Goal: Task Accomplishment & Management: Complete application form

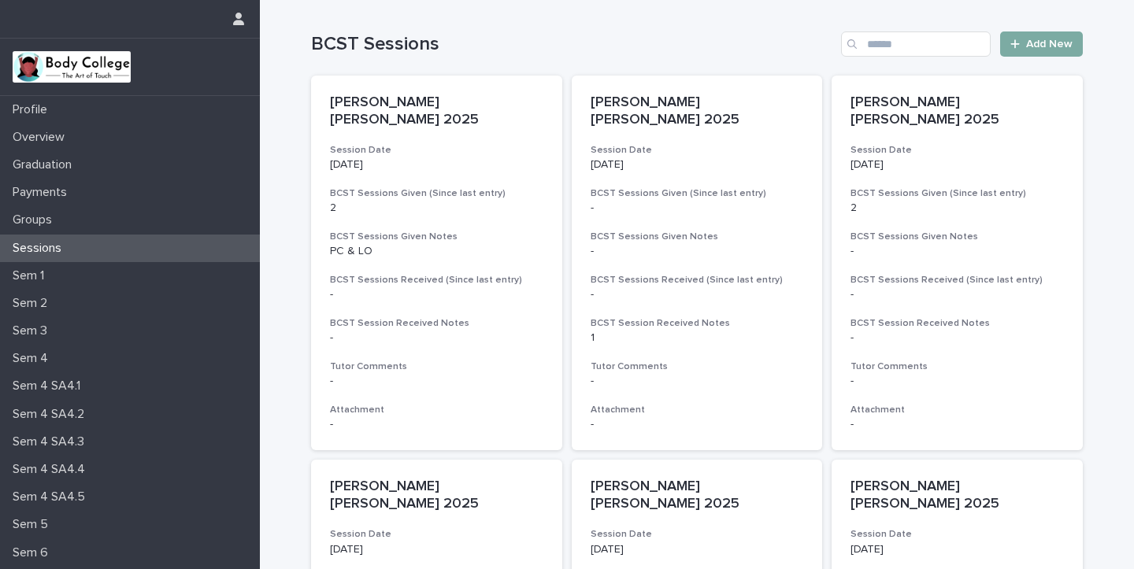
click at [1034, 45] on span "Add New" at bounding box center [1049, 44] width 46 height 11
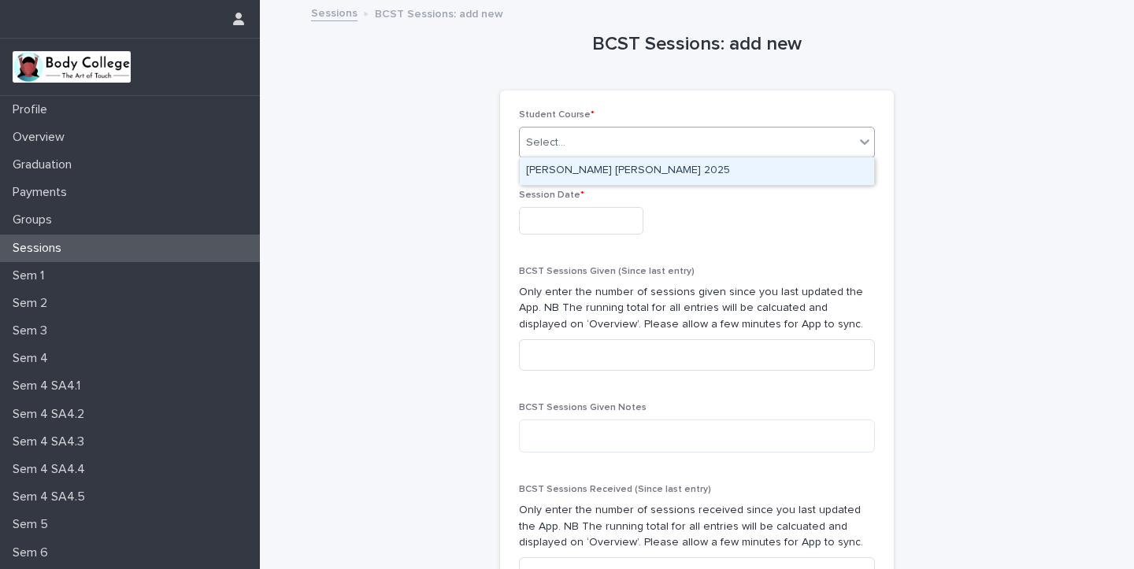
click at [561, 135] on div "Select..." at bounding box center [545, 143] width 39 height 17
click at [575, 171] on div "[PERSON_NAME] [PERSON_NAME] 2025" at bounding box center [697, 171] width 354 height 28
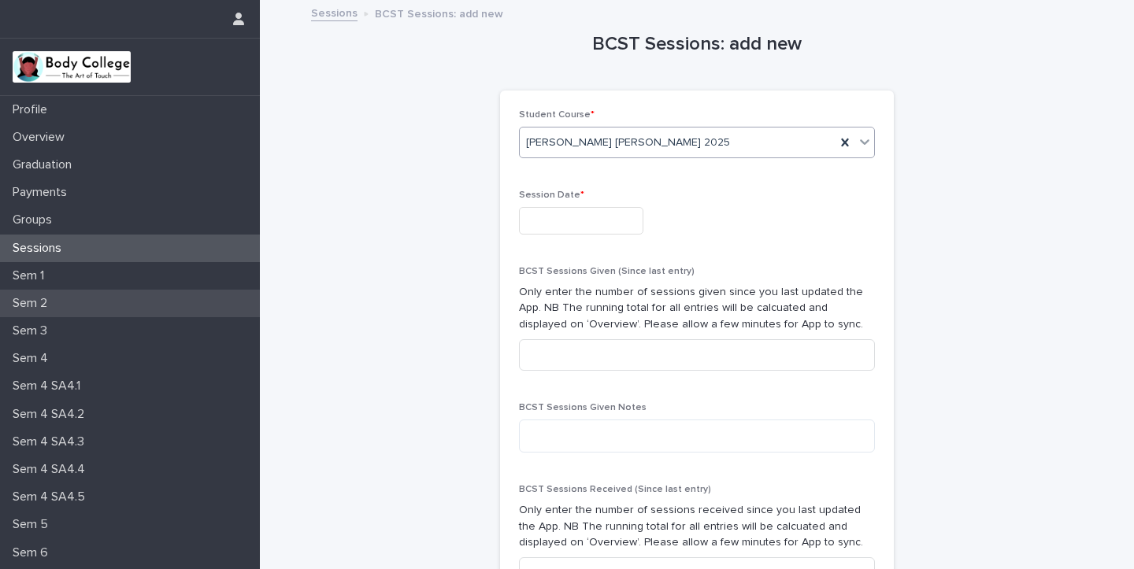
click at [50, 302] on p "Sem 2" at bounding box center [33, 303] width 54 height 15
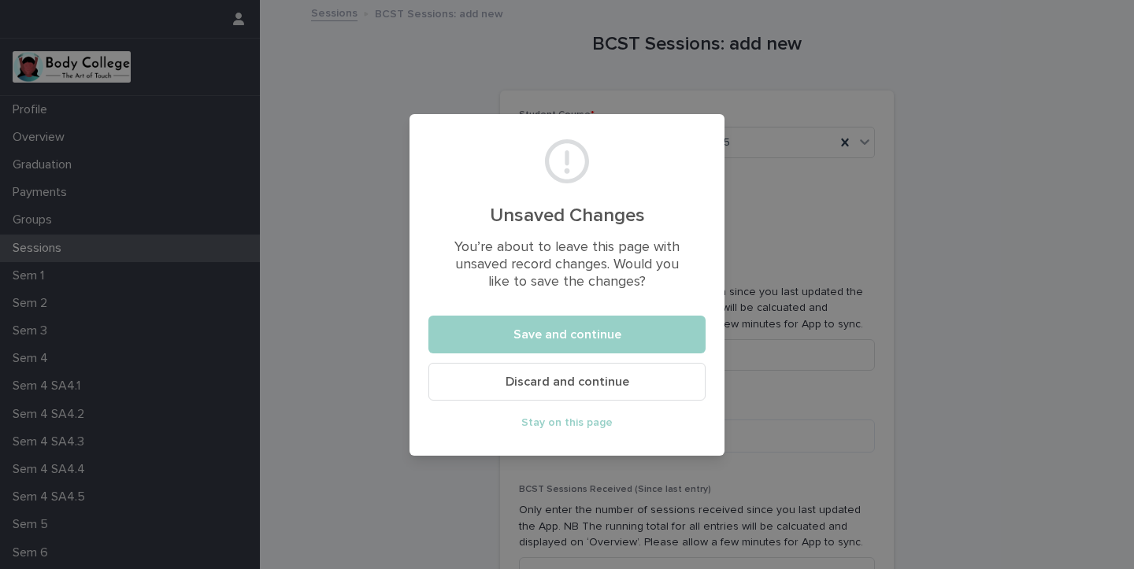
click at [231, 280] on div "Unsaved Changes You’re about to leave this page with unsaved record changes. Wo…" at bounding box center [567, 284] width 1134 height 569
click at [368, 256] on div "Unsaved Changes You’re about to leave this page with unsaved record changes. Wo…" at bounding box center [567, 284] width 1134 height 569
click at [587, 420] on span "Stay on this page" at bounding box center [566, 422] width 91 height 11
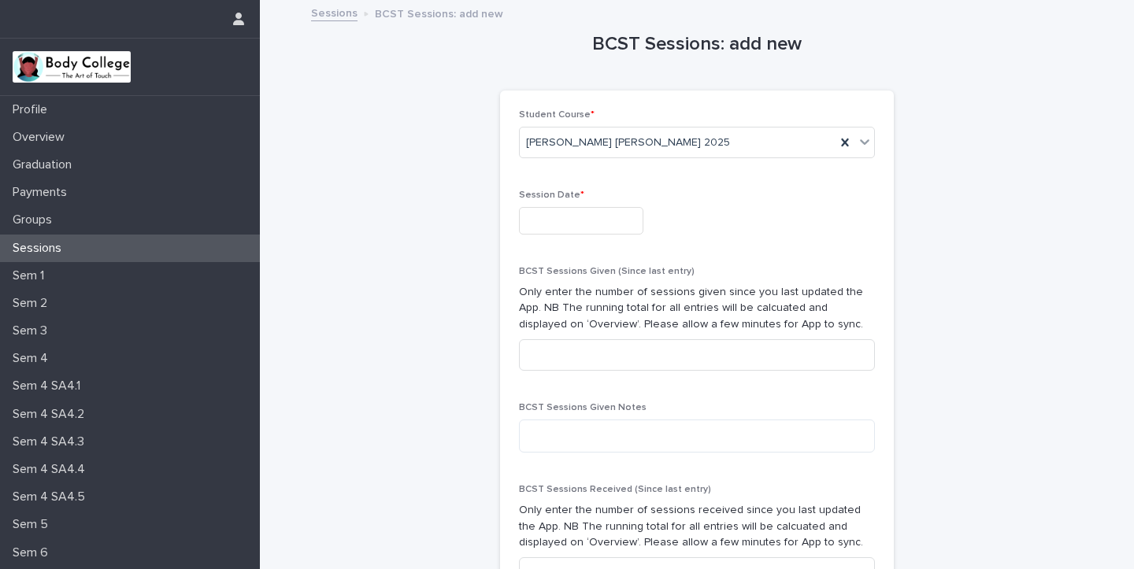
click at [538, 220] on input "text" at bounding box center [581, 221] width 124 height 28
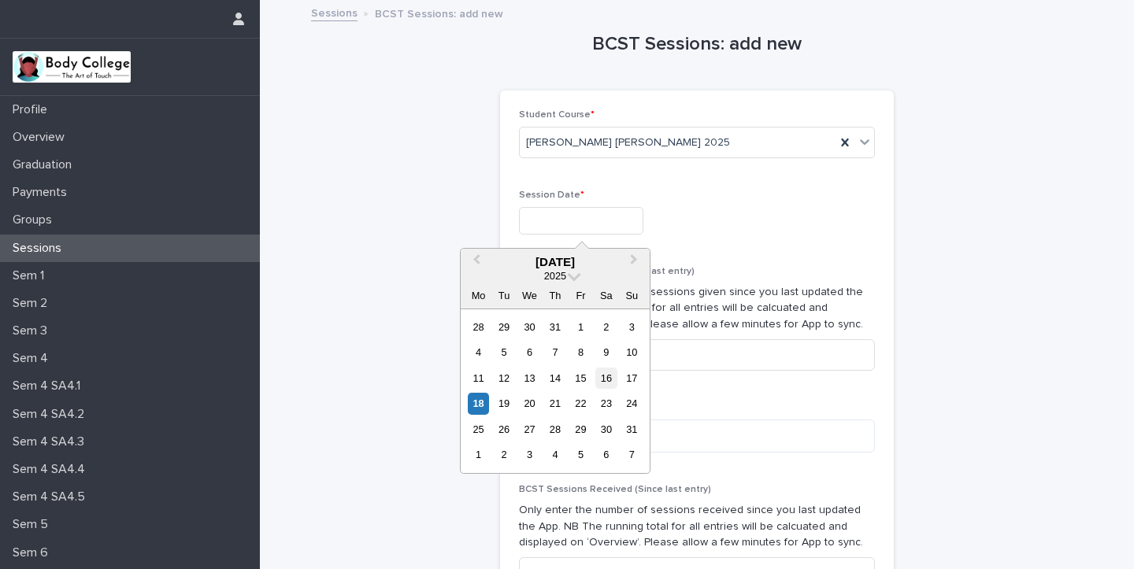
click at [608, 376] on div "16" at bounding box center [605, 378] width 21 height 21
type input "**********"
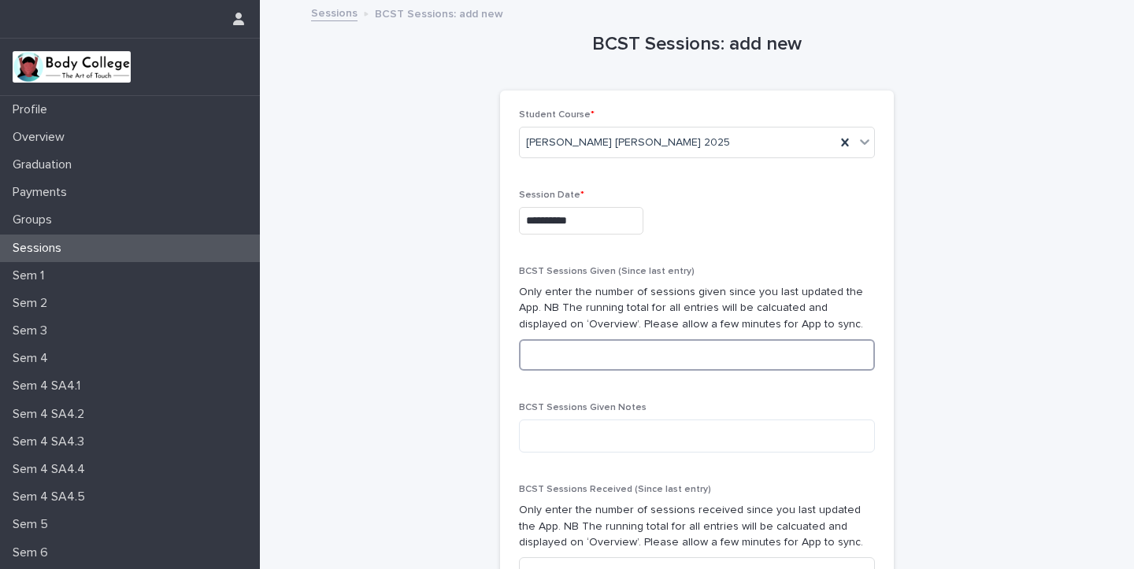
click at [547, 350] on input at bounding box center [697, 354] width 356 height 31
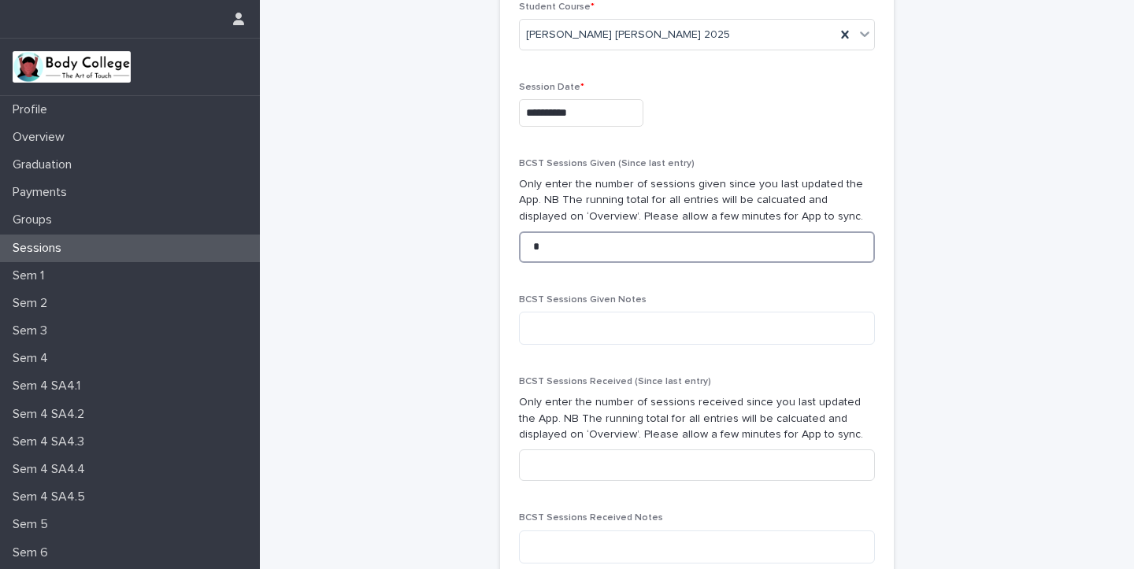
scroll to position [106, 0]
type input "*"
click at [536, 328] on textarea at bounding box center [697, 329] width 356 height 33
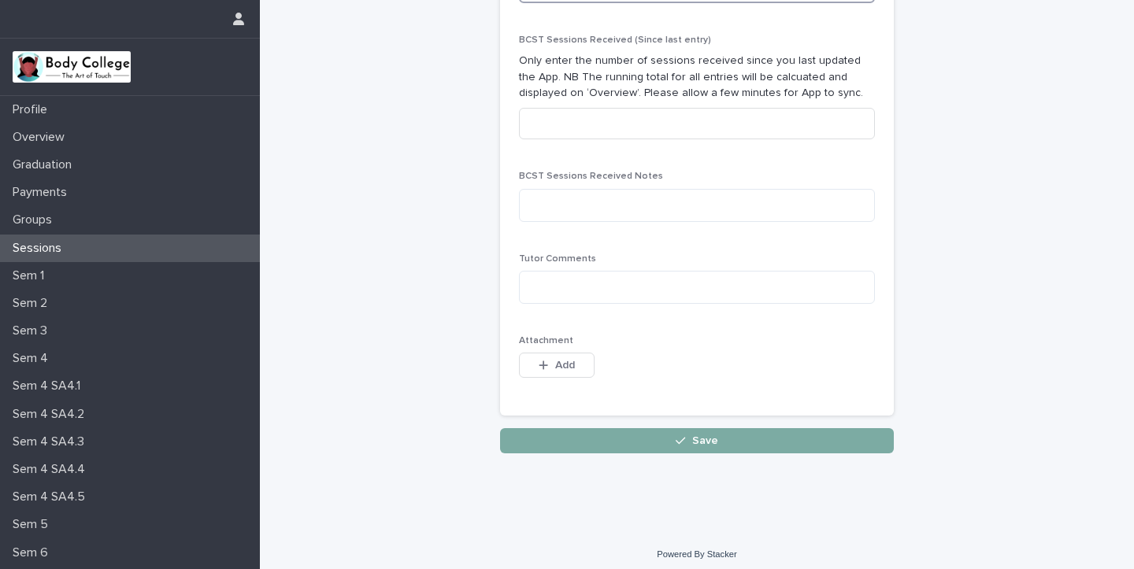
scroll to position [449, 0]
type textarea "**********"
click at [729, 433] on button "Save" at bounding box center [697, 441] width 394 height 25
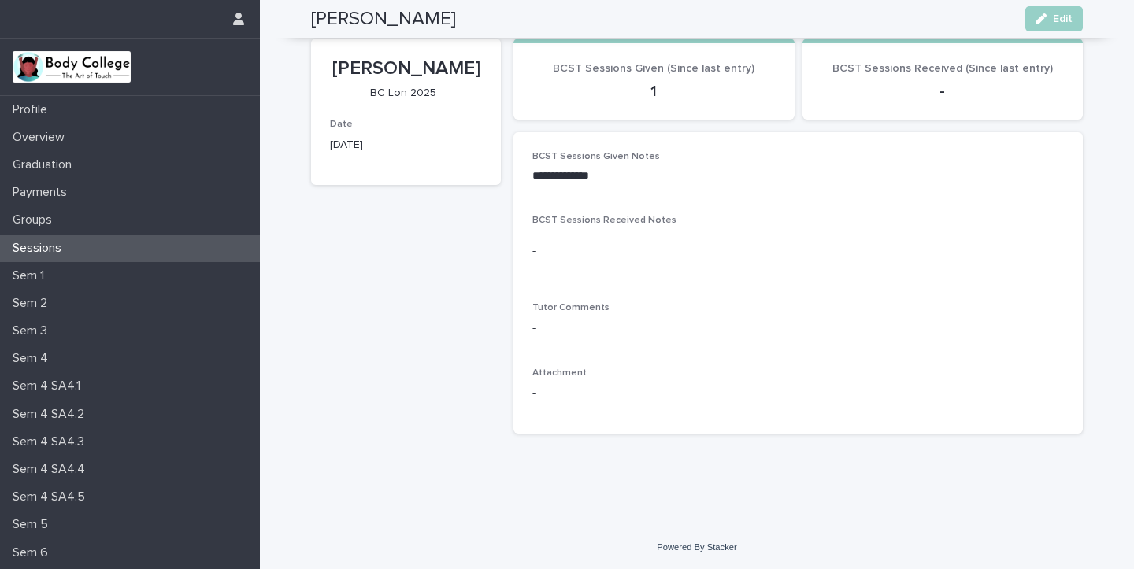
scroll to position [33, 0]
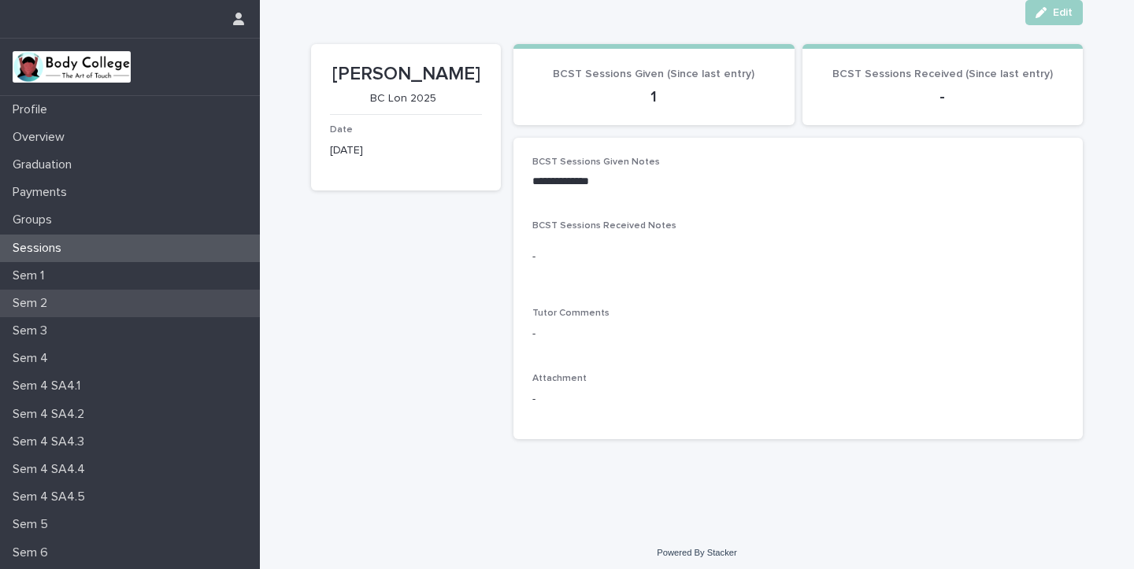
click at [77, 303] on div "Sem 2" at bounding box center [130, 304] width 260 height 28
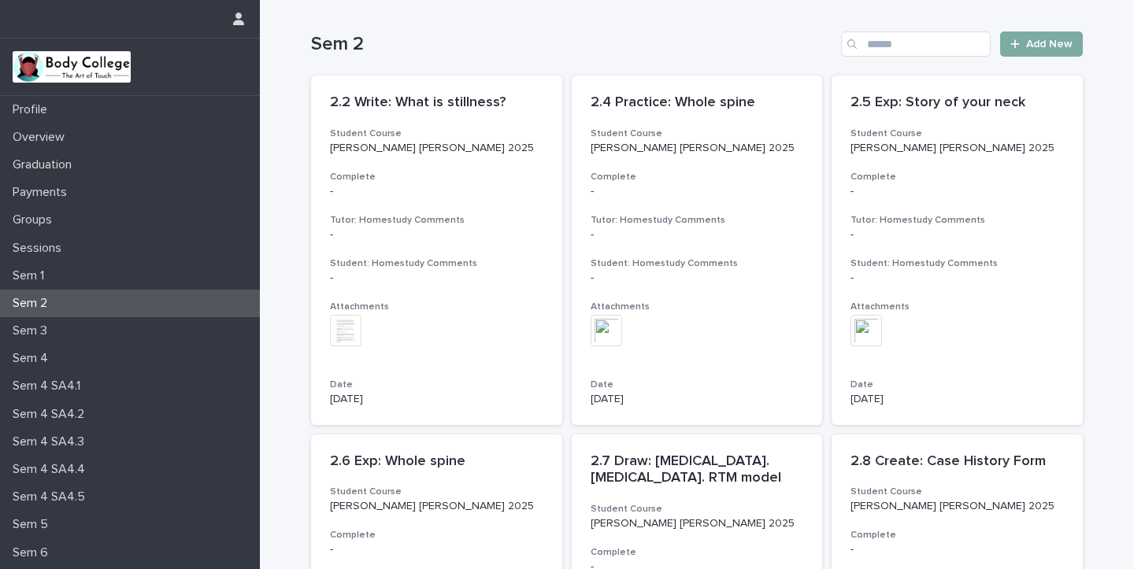
click at [1044, 41] on span "Add New" at bounding box center [1049, 44] width 46 height 11
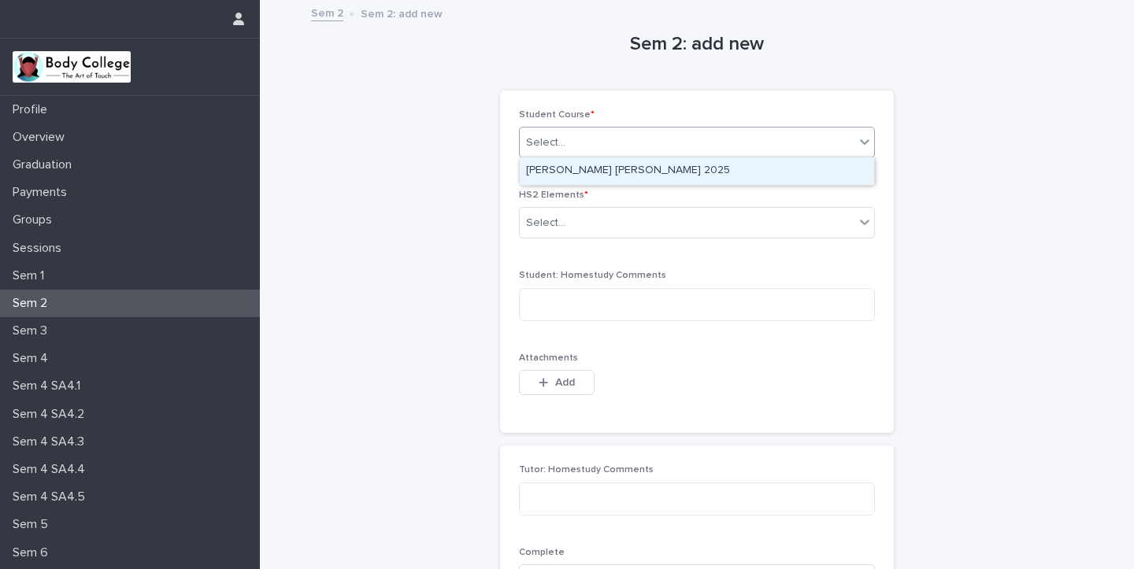
click at [579, 135] on div "Select..." at bounding box center [687, 143] width 335 height 26
click at [587, 172] on div "[PERSON_NAME] [PERSON_NAME] 2025" at bounding box center [697, 171] width 354 height 28
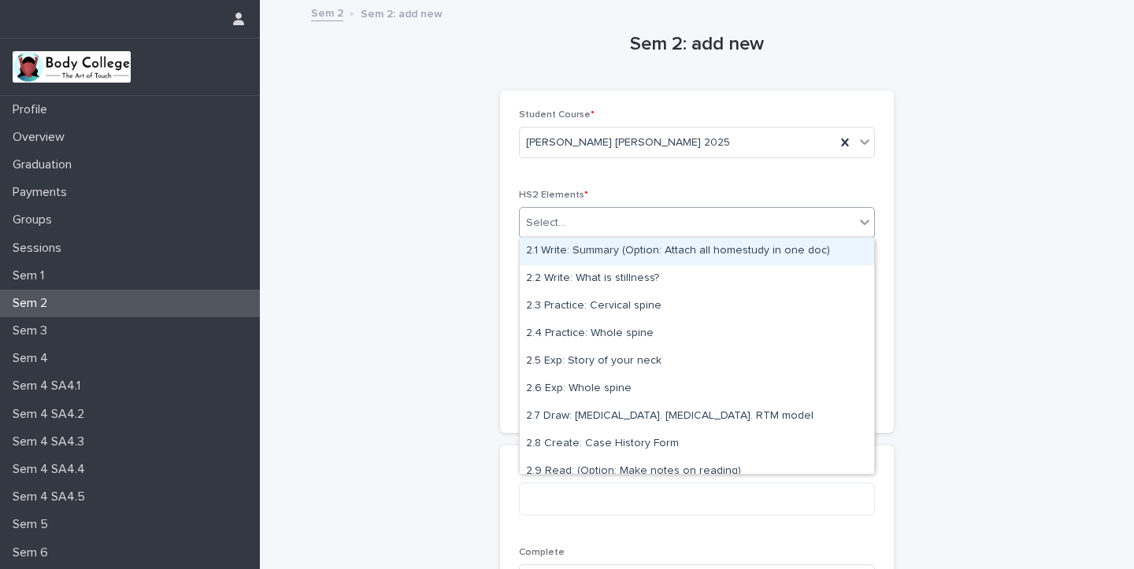
click at [553, 224] on div "Select..." at bounding box center [545, 223] width 39 height 17
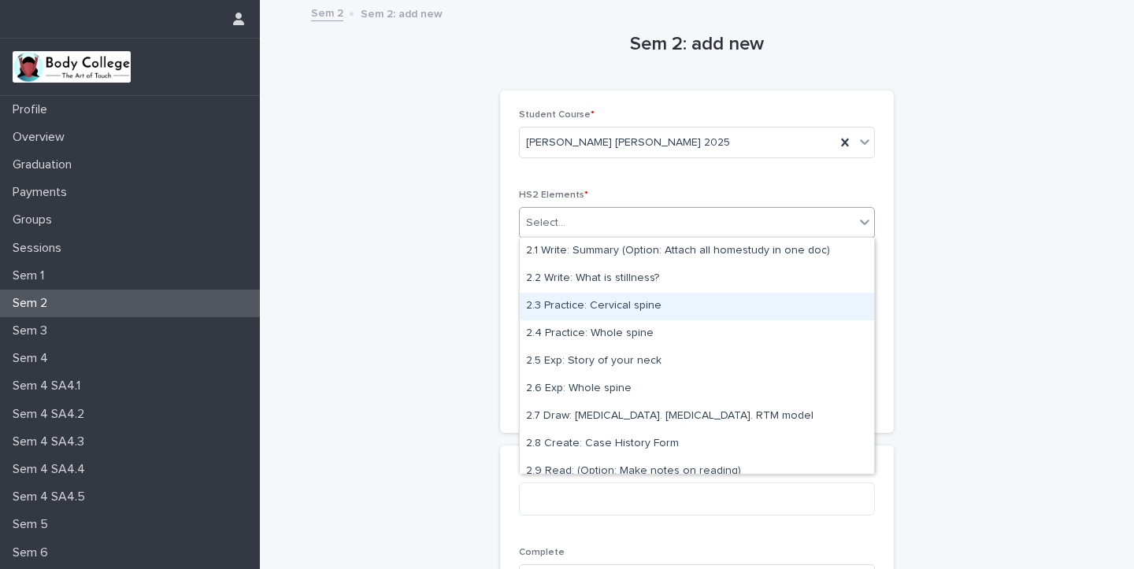
click at [579, 306] on div "2.3 Practice: Cervical spine" at bounding box center [697, 307] width 354 height 28
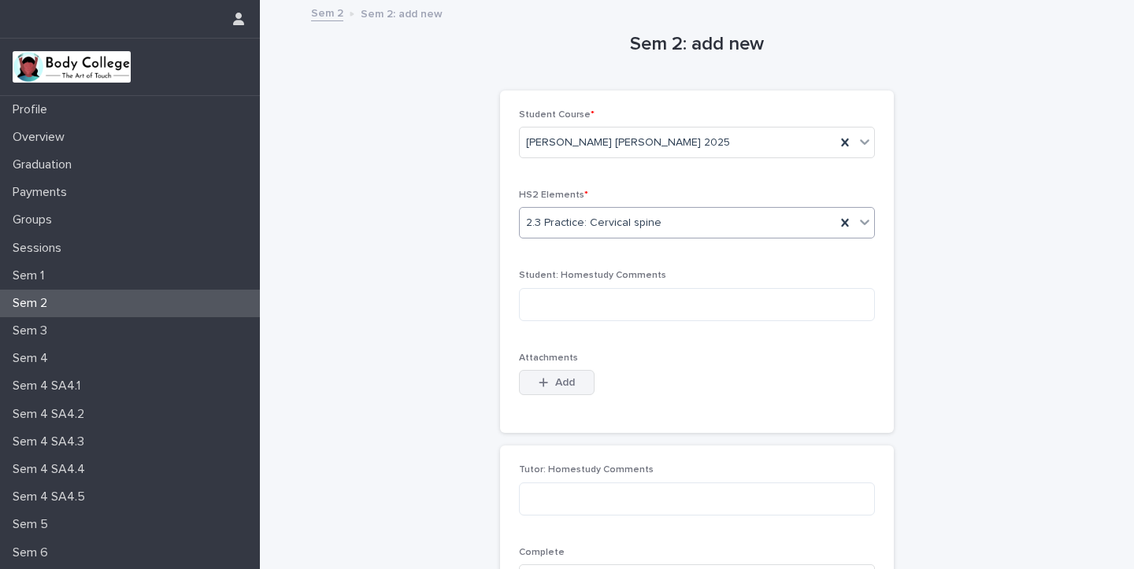
click at [555, 383] on span "Add" at bounding box center [565, 382] width 20 height 11
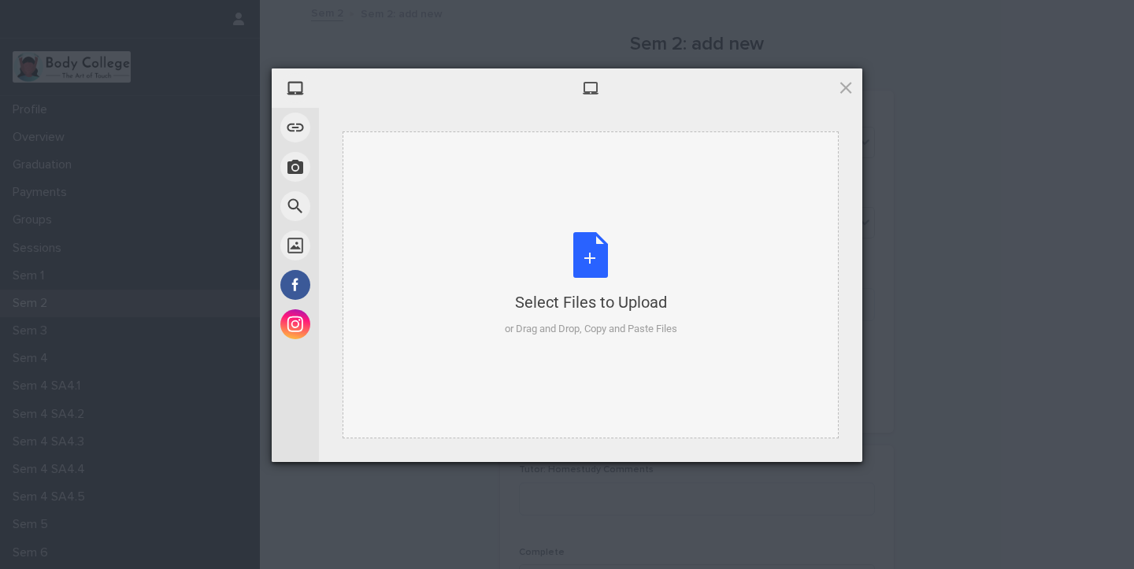
click at [598, 261] on div "Select Files to Upload or Drag and Drop, Copy and Paste Files" at bounding box center [591, 284] width 172 height 105
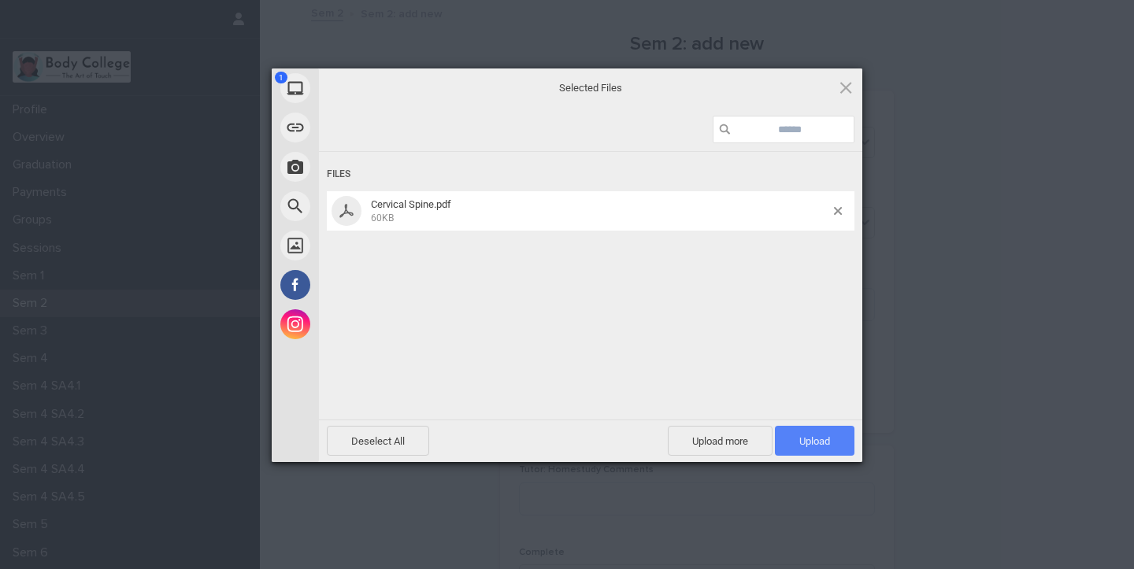
click at [813, 442] on span "Upload 1" at bounding box center [814, 441] width 31 height 12
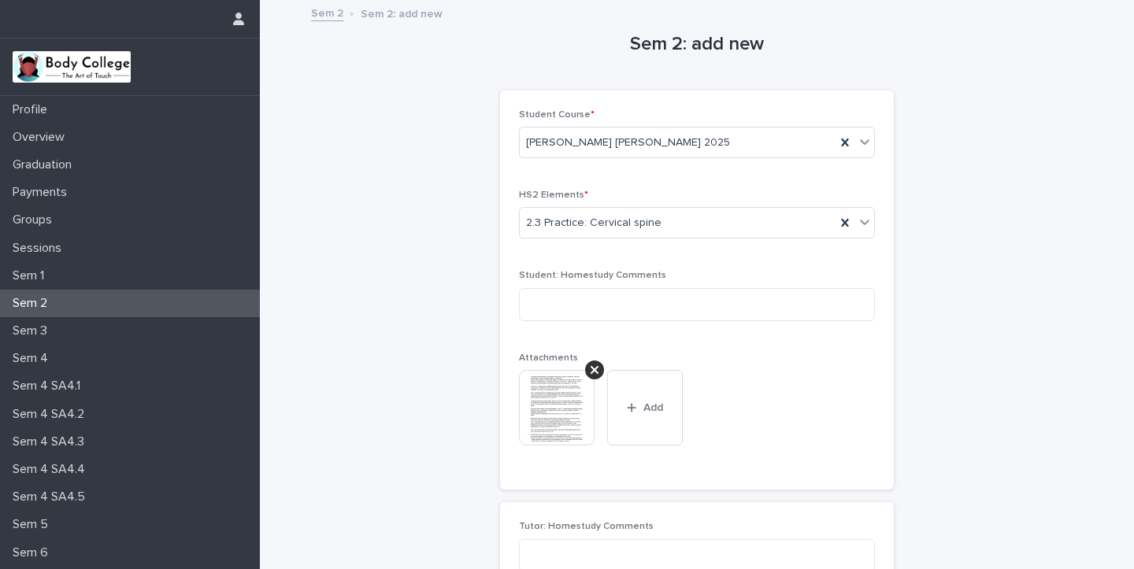
click at [101, 300] on div "Sem 2" at bounding box center [130, 304] width 260 height 28
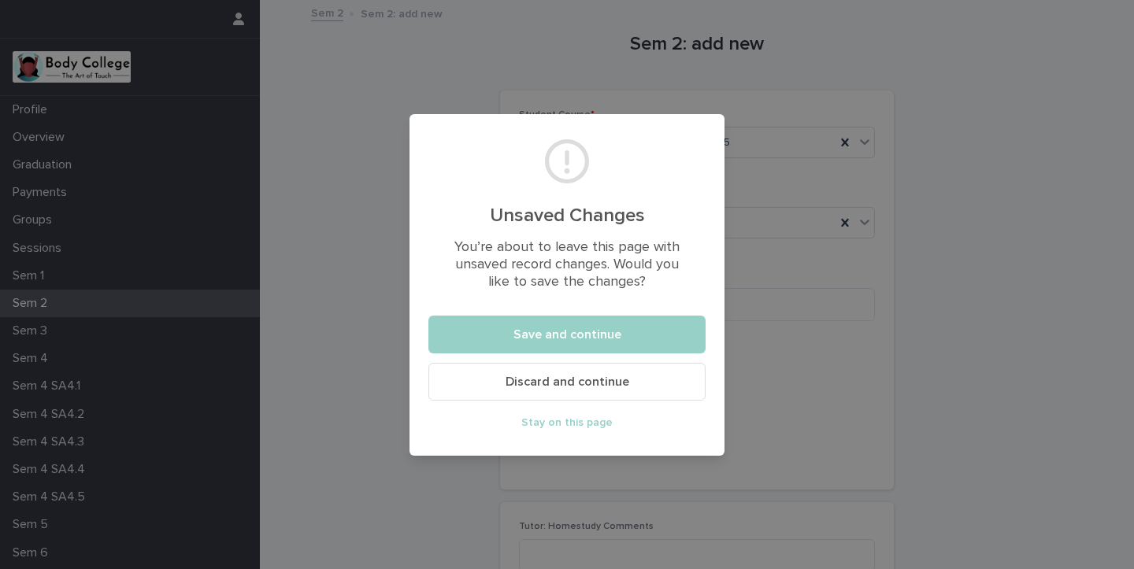
click at [101, 300] on div "Unsaved Changes You’re about to leave this page with unsaved record changes. Wo…" at bounding box center [567, 284] width 1134 height 569
click at [357, 387] on div "Unsaved Changes You’re about to leave this page with unsaved record changes. Wo…" at bounding box center [567, 284] width 1134 height 569
click at [560, 423] on span "Stay on this page" at bounding box center [566, 422] width 91 height 11
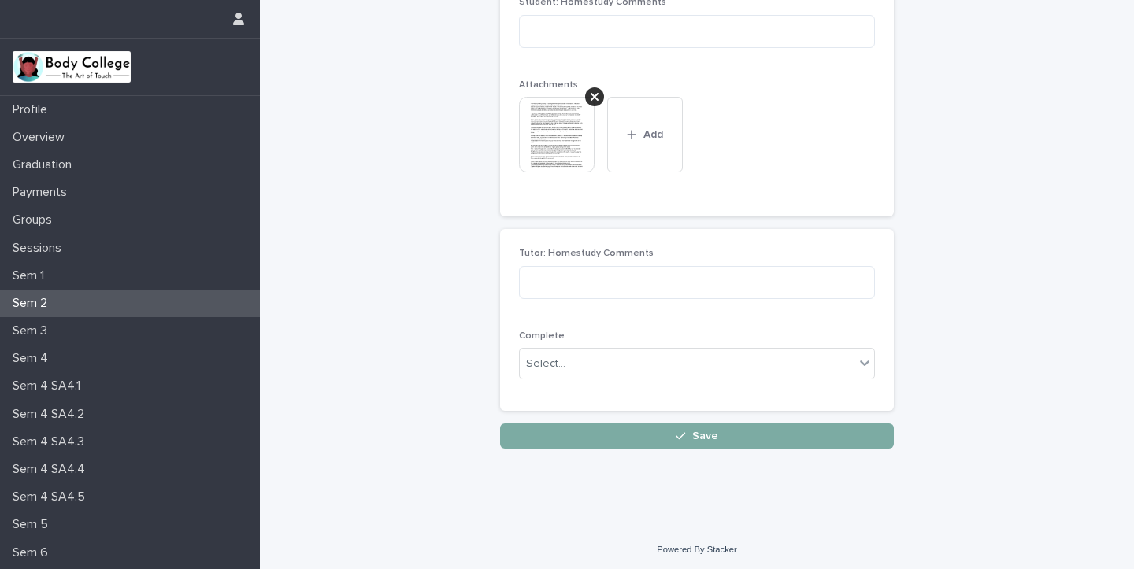
scroll to position [272, 0]
click at [698, 433] on span "Save" at bounding box center [705, 436] width 26 height 11
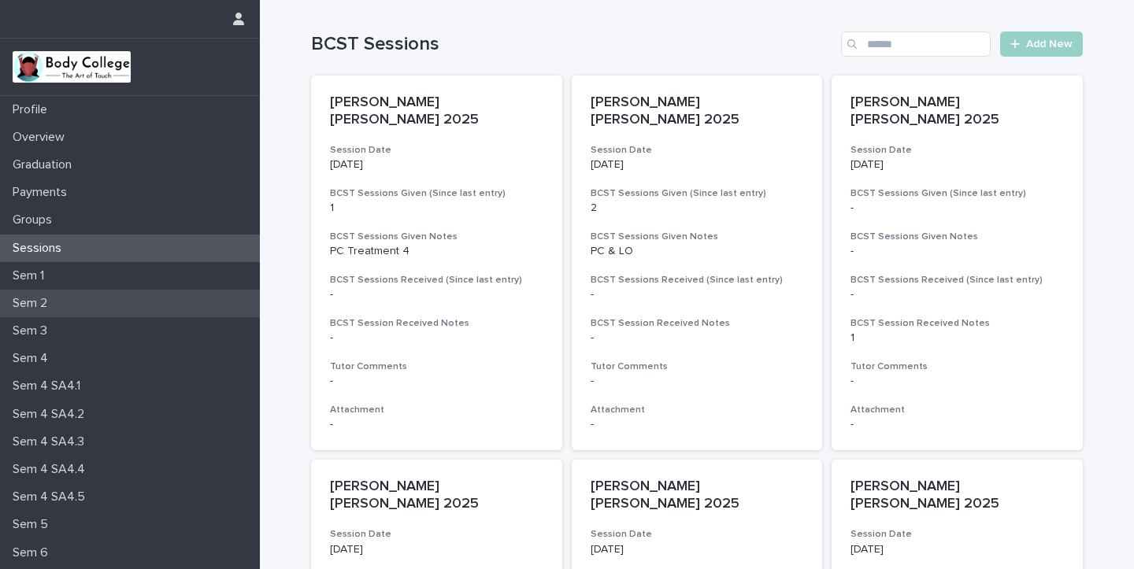
click at [48, 302] on p "Sem 2" at bounding box center [33, 303] width 54 height 15
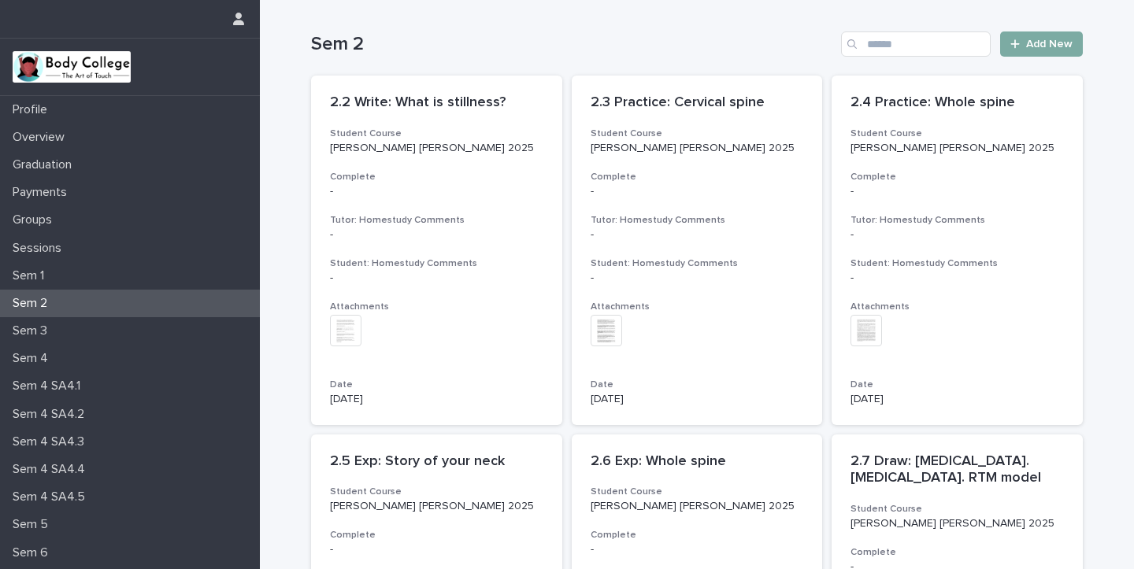
click at [1051, 37] on link "Add New" at bounding box center [1041, 43] width 83 height 25
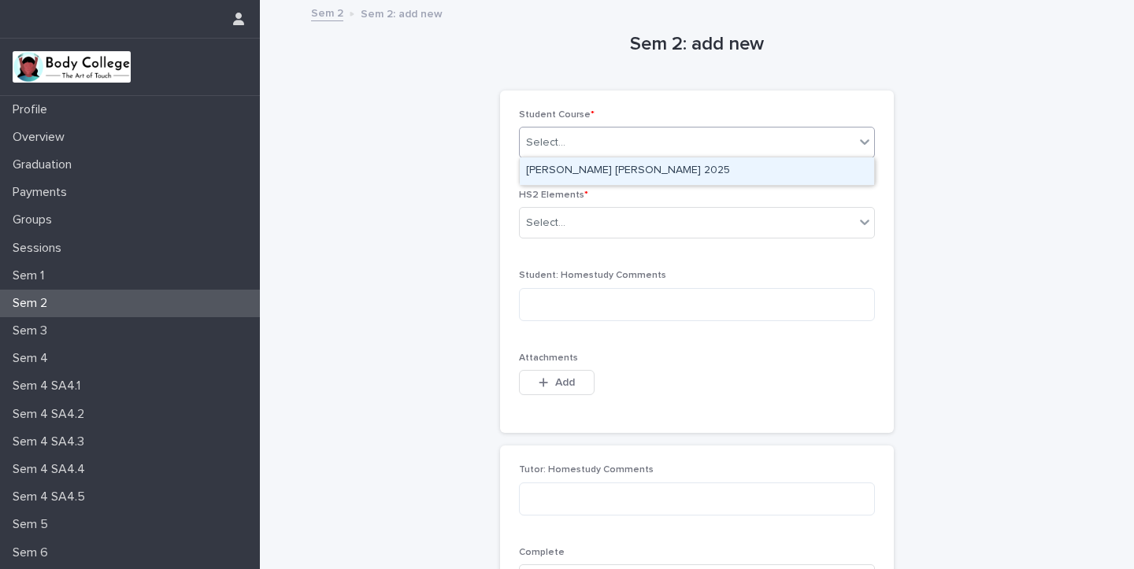
click at [612, 148] on div "Select..." at bounding box center [687, 143] width 335 height 26
click at [606, 171] on div "[PERSON_NAME] [PERSON_NAME] 2025" at bounding box center [697, 171] width 354 height 28
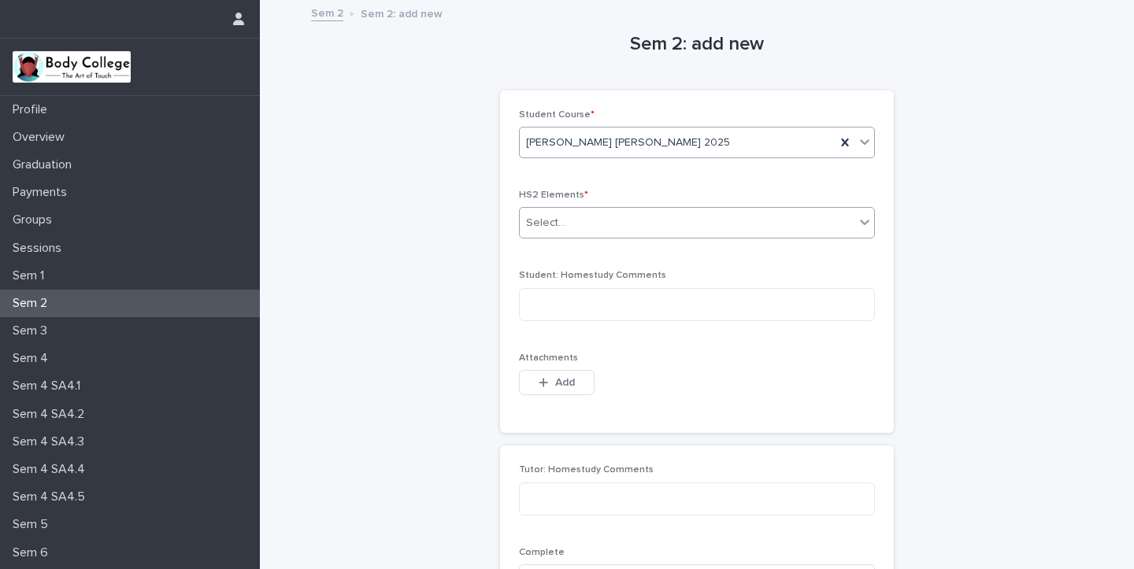
click at [586, 225] on div "Select..." at bounding box center [687, 223] width 335 height 26
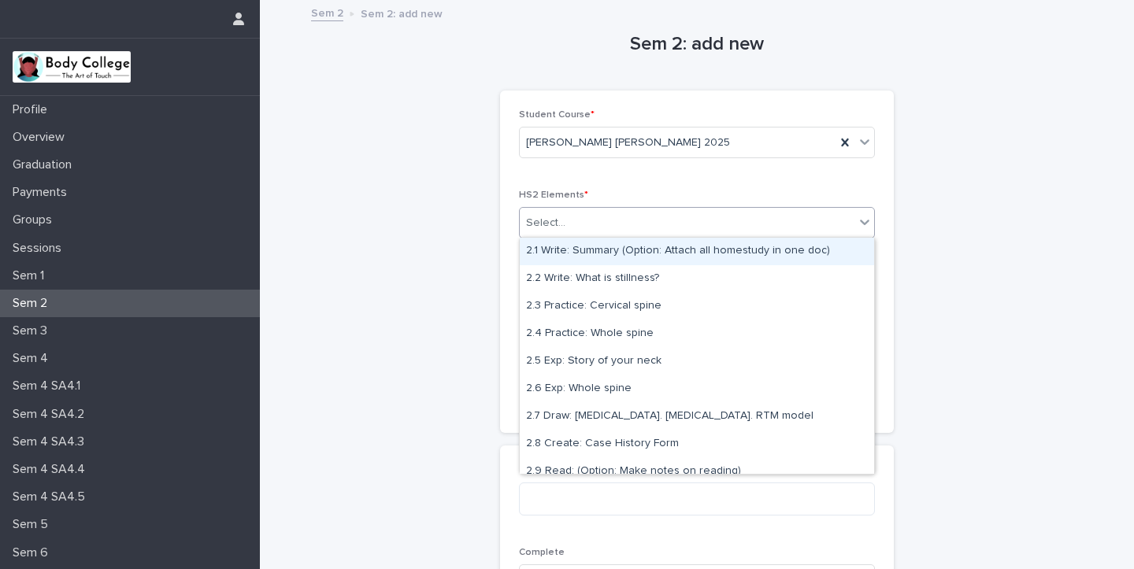
click at [594, 243] on div "2.1 Write: Summary (Option: Attach all homestudy in one doc)" at bounding box center [697, 252] width 354 height 28
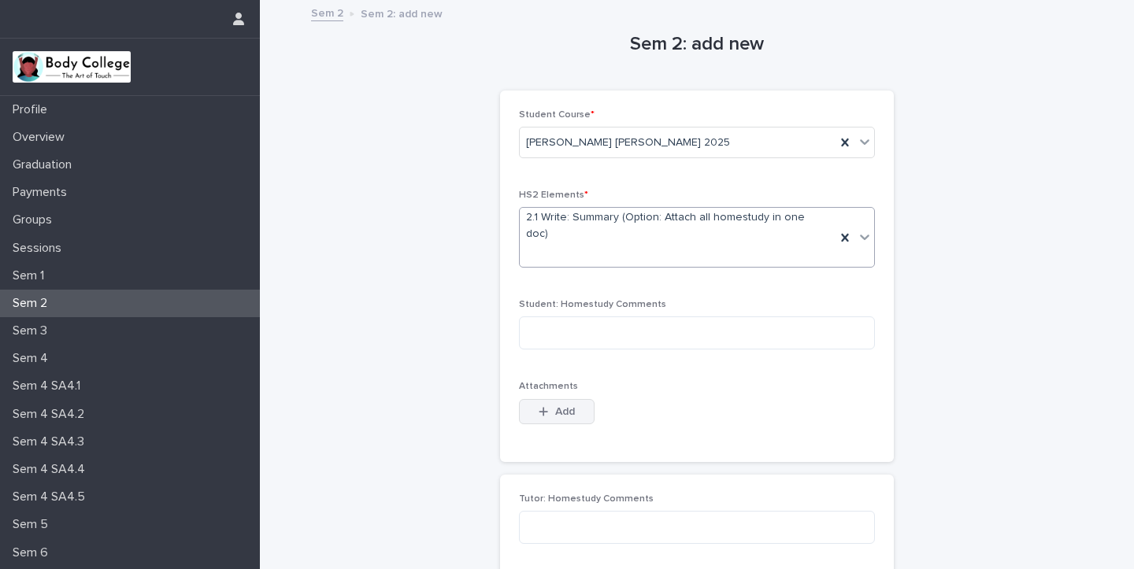
click at [557, 406] on span "Add" at bounding box center [565, 411] width 20 height 11
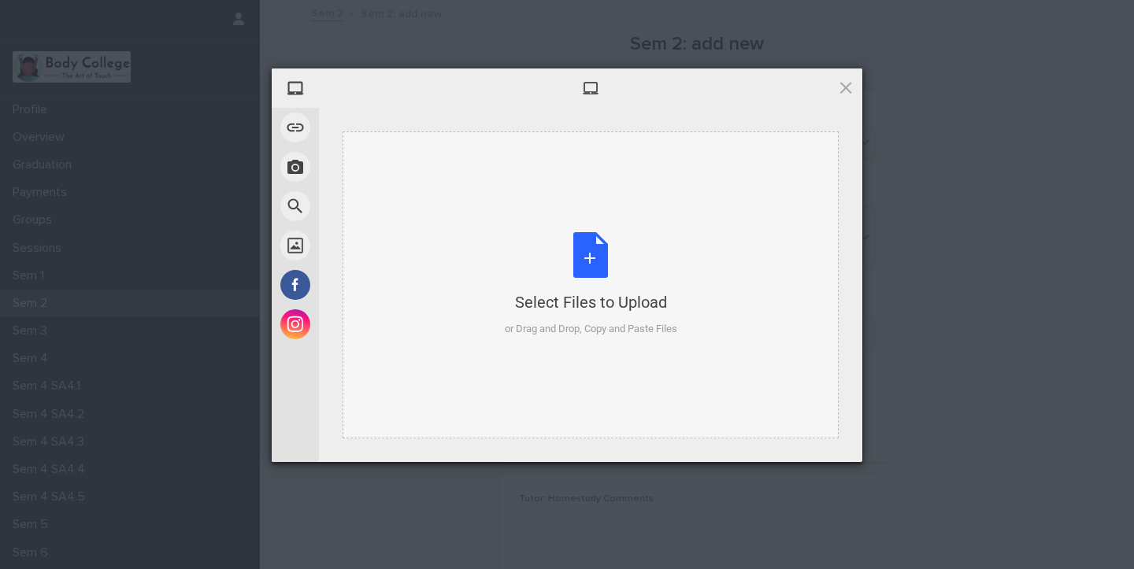
click at [567, 264] on div "Select Files to Upload or Drag and Drop, Copy and Paste Files" at bounding box center [591, 284] width 172 height 105
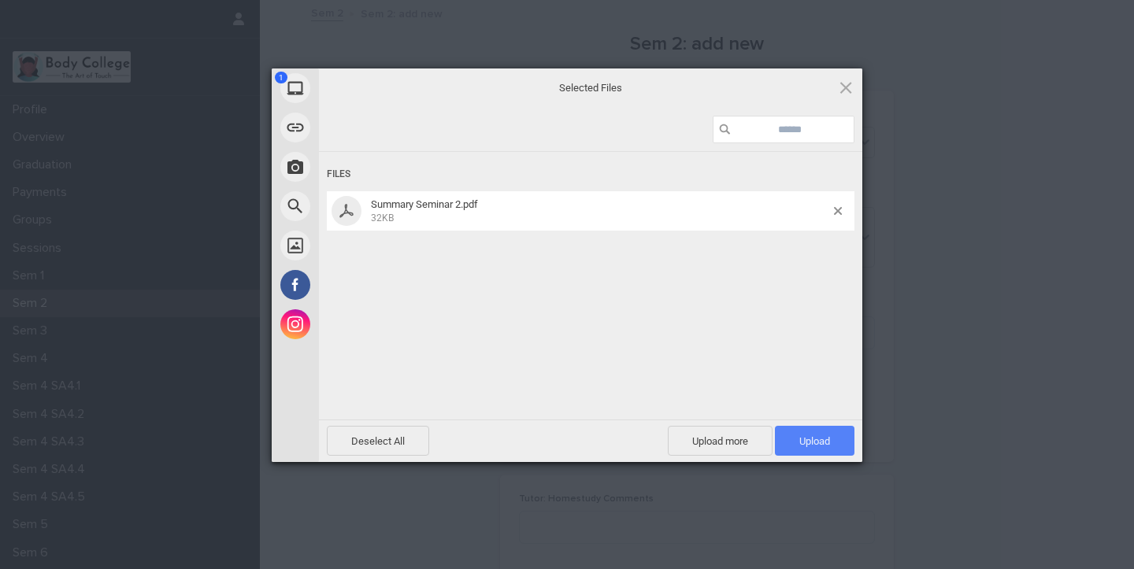
click at [835, 438] on span "Upload 1" at bounding box center [815, 441] width 80 height 30
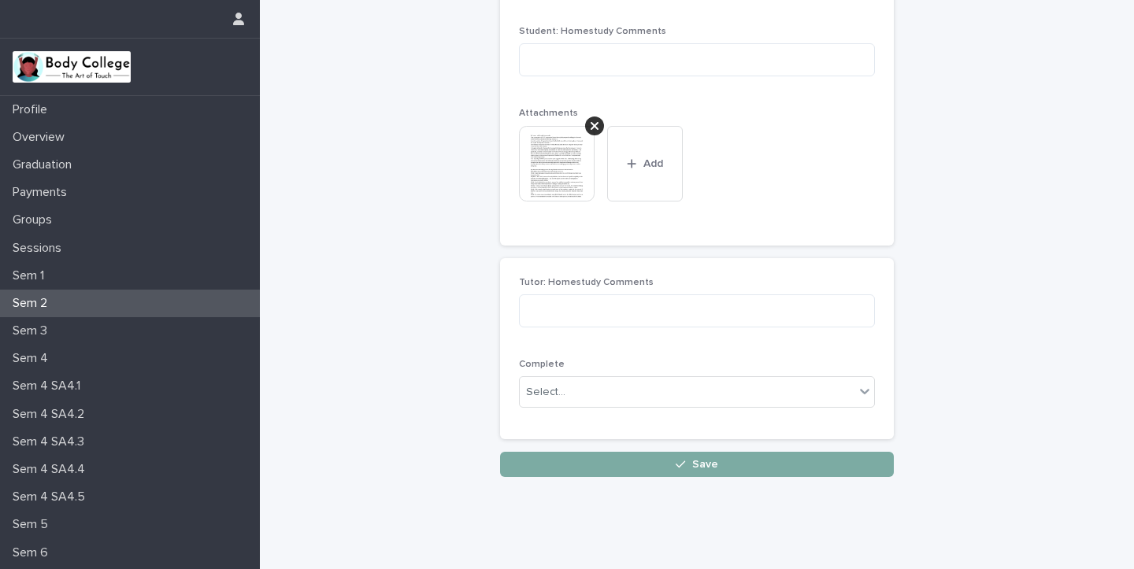
scroll to position [272, 0]
click at [742, 453] on button "Save" at bounding box center [697, 465] width 394 height 25
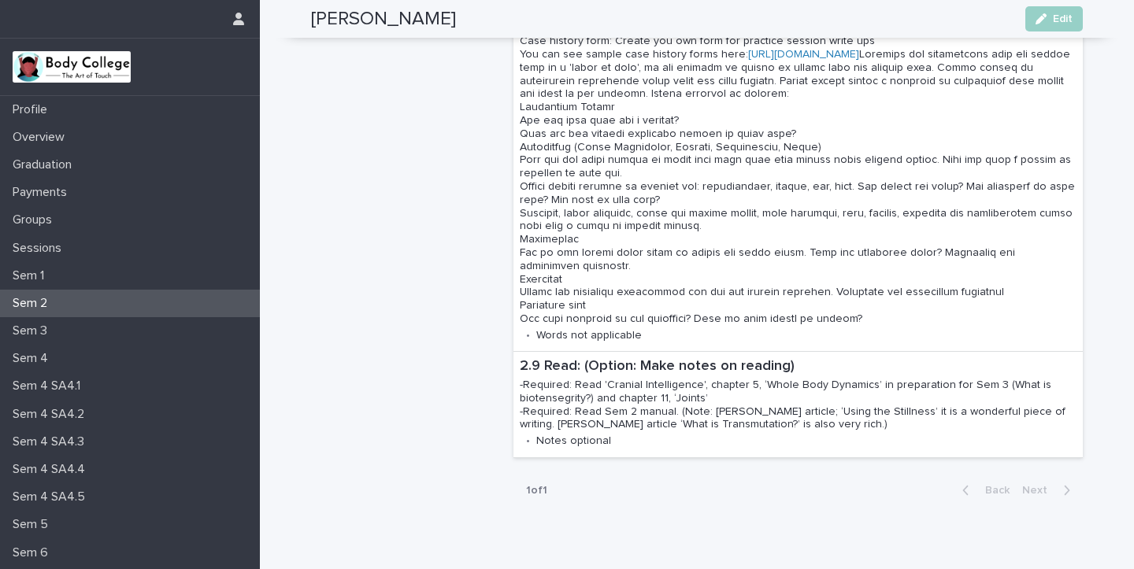
scroll to position [1705, 0]
